Goal: Transaction & Acquisition: Subscribe to service/newsletter

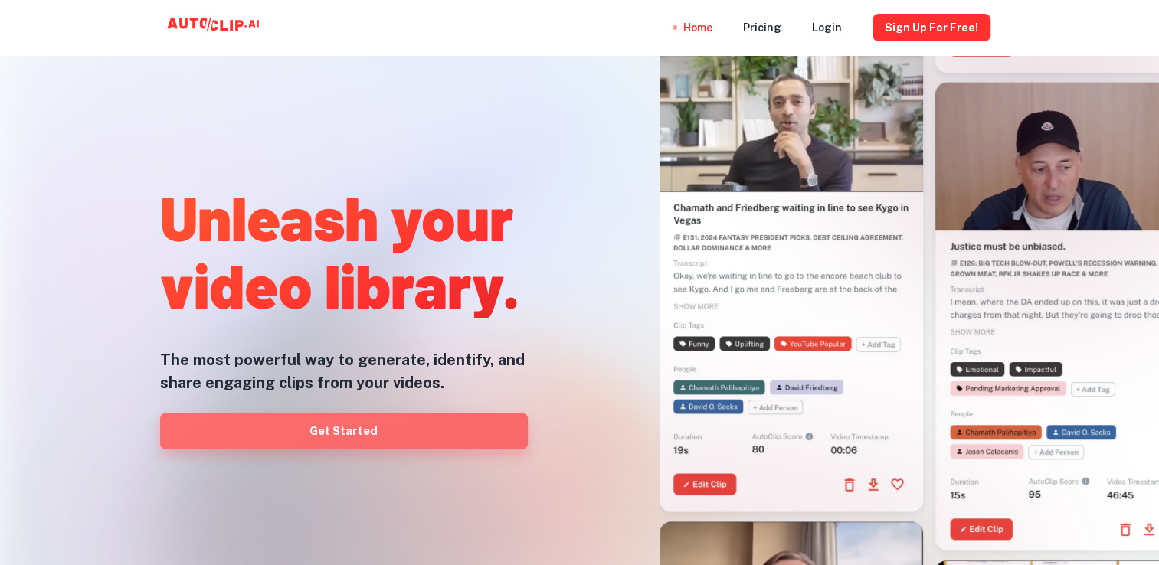
click at [319, 430] on link "Get Started" at bounding box center [344, 431] width 368 height 37
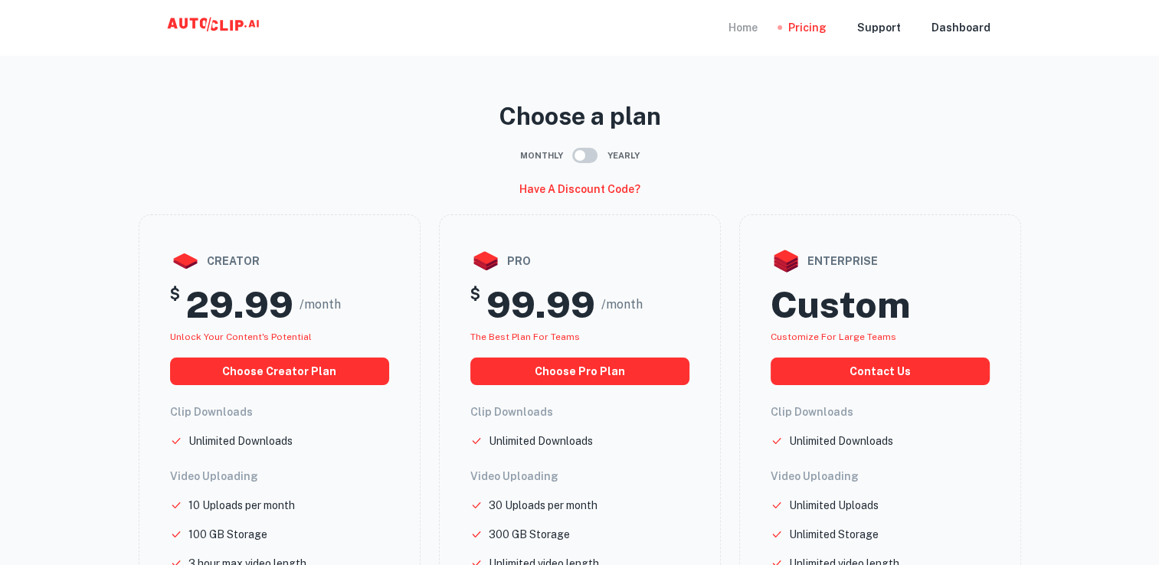
click at [752, 27] on div "Home" at bounding box center [742, 27] width 29 height 55
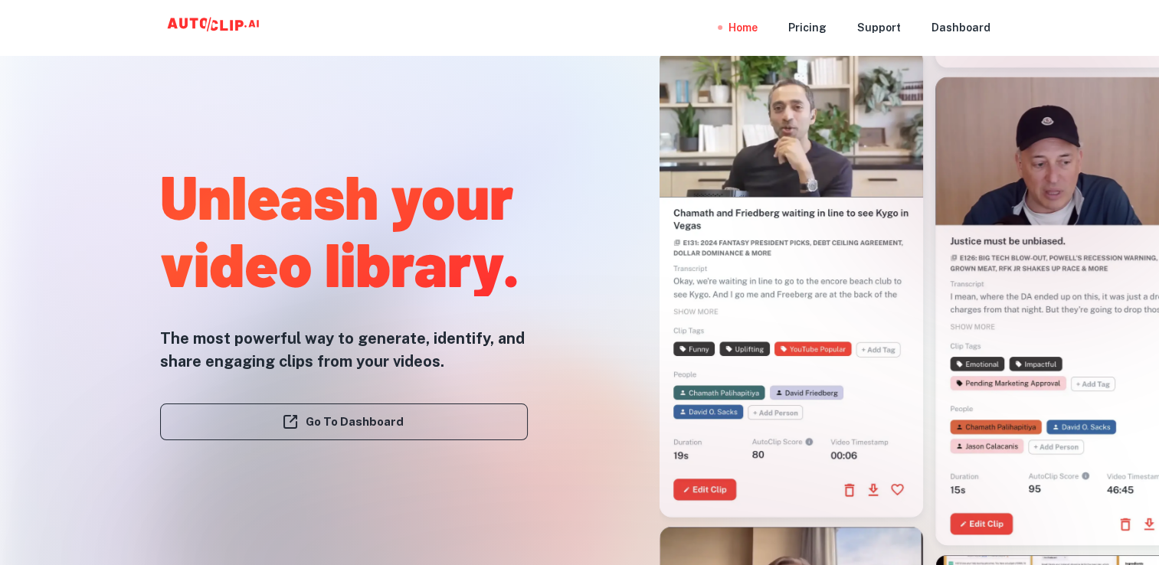
click at [383, 417] on link "Go To Dashboard" at bounding box center [344, 422] width 368 height 37
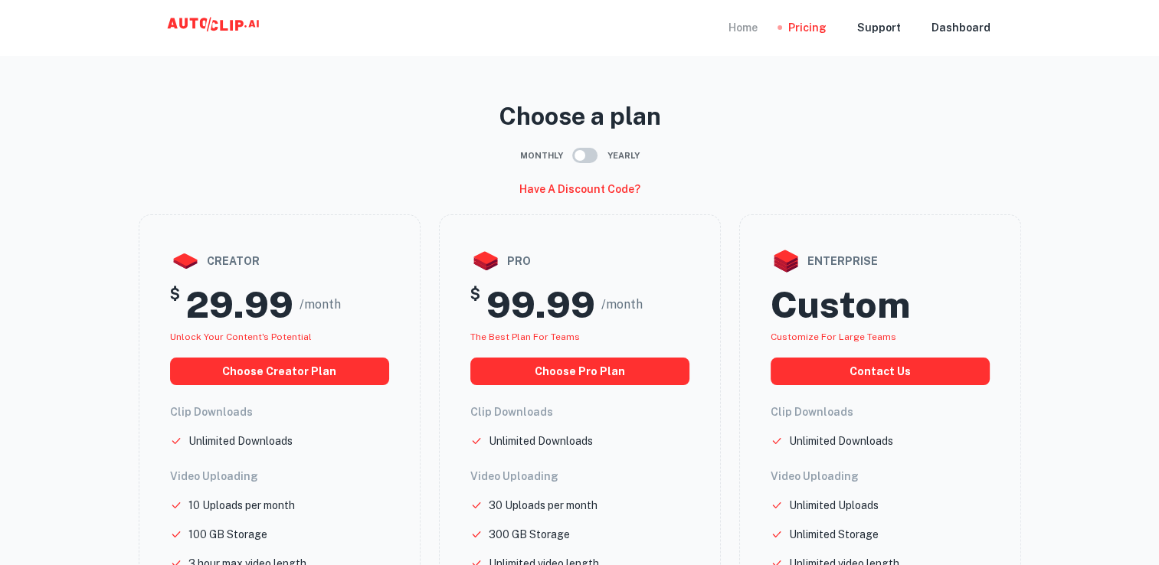
click at [748, 29] on div "Home" at bounding box center [742, 27] width 29 height 55
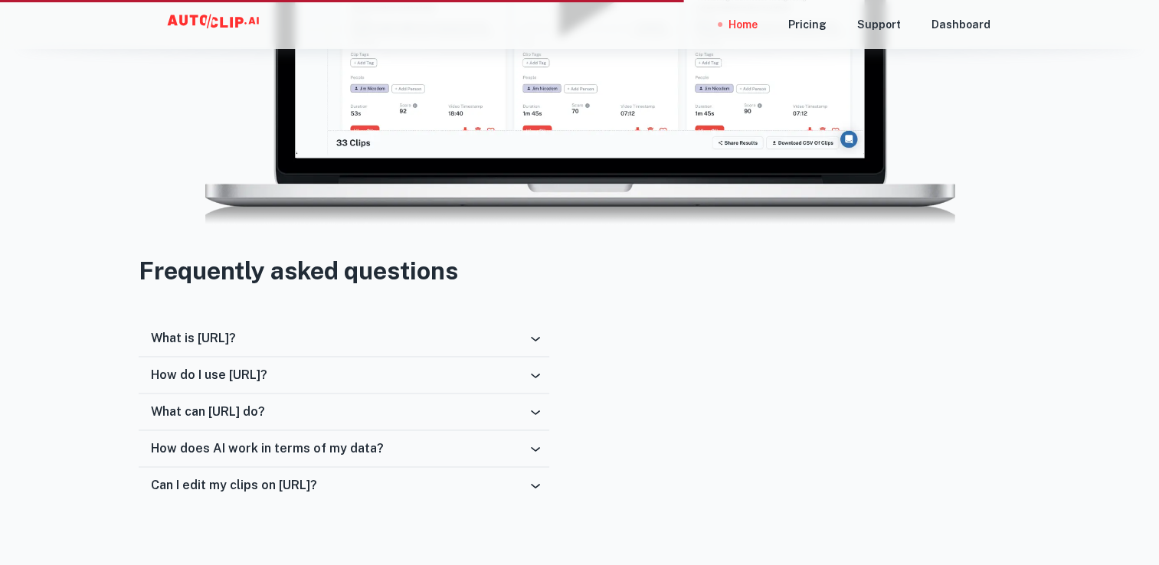
scroll to position [2375, 0]
